Goal: Information Seeking & Learning: Learn about a topic

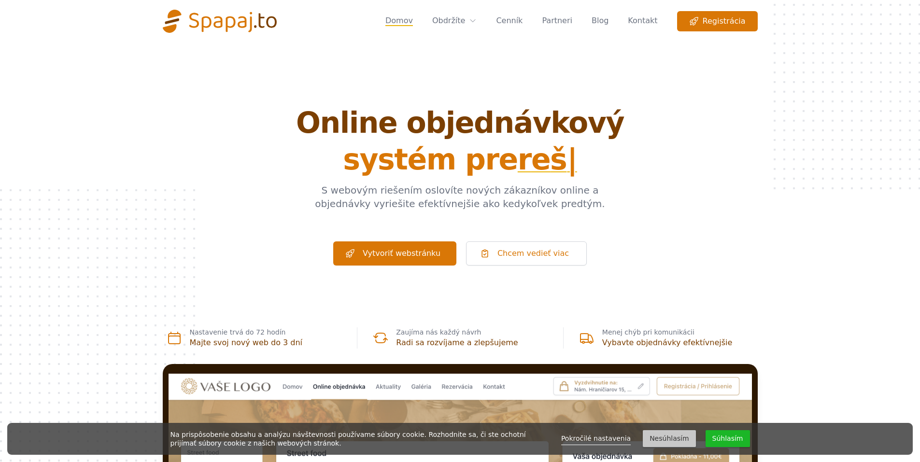
click at [739, 436] on button "Súhlasím" at bounding box center [727, 438] width 44 height 17
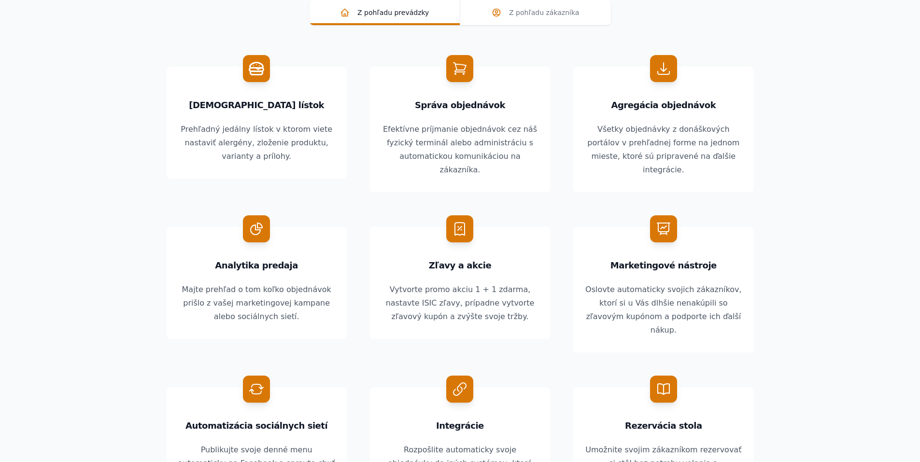
scroll to position [772, 0]
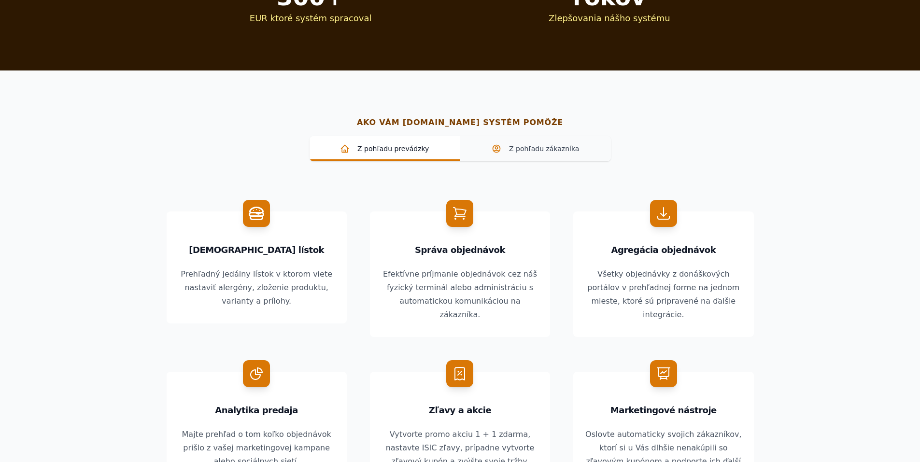
click at [556, 144] on span "Z pohľadu zákazníka" at bounding box center [535, 149] width 135 height 10
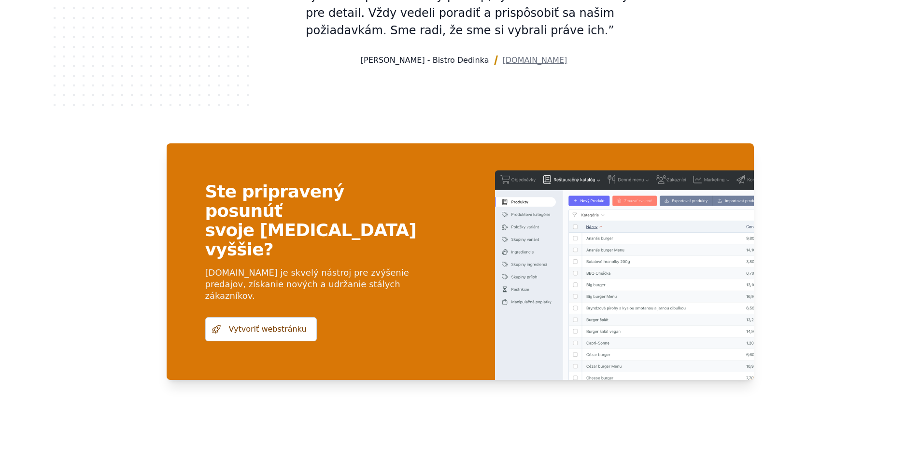
scroll to position [2232, 0]
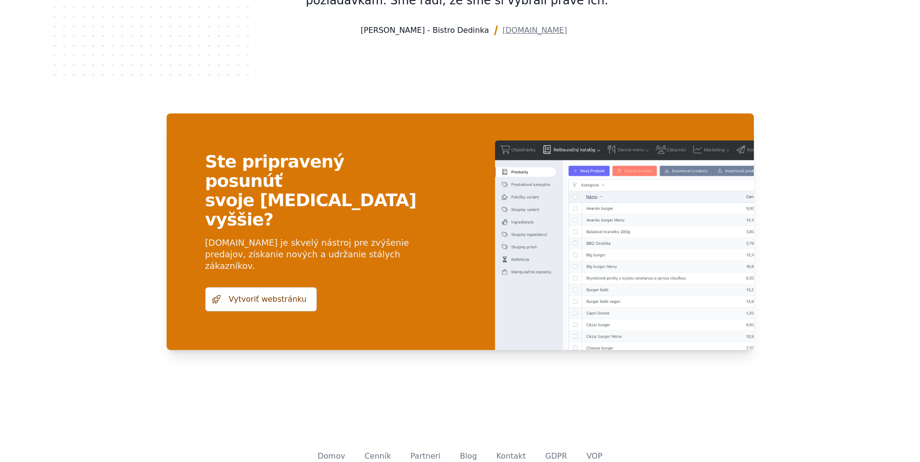
click at [396, 447] on div "Cenník" at bounding box center [378, 456] width 46 height 19
click at [379, 451] on link "Cenník" at bounding box center [378, 455] width 27 height 9
